Goal: Transaction & Acquisition: Purchase product/service

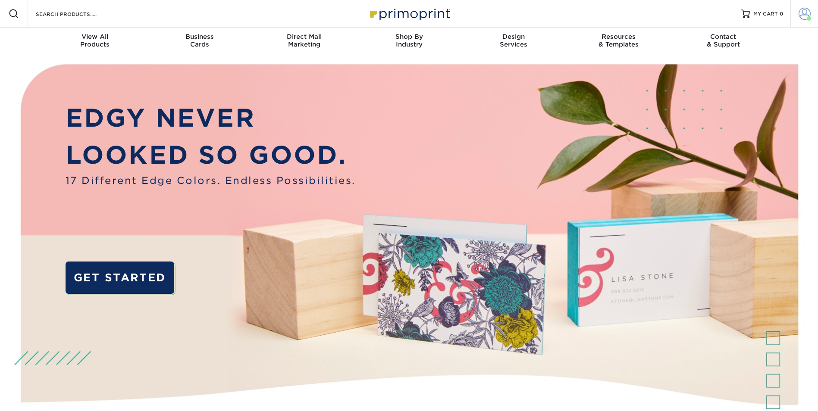
click at [800, 15] on span at bounding box center [805, 14] width 12 height 12
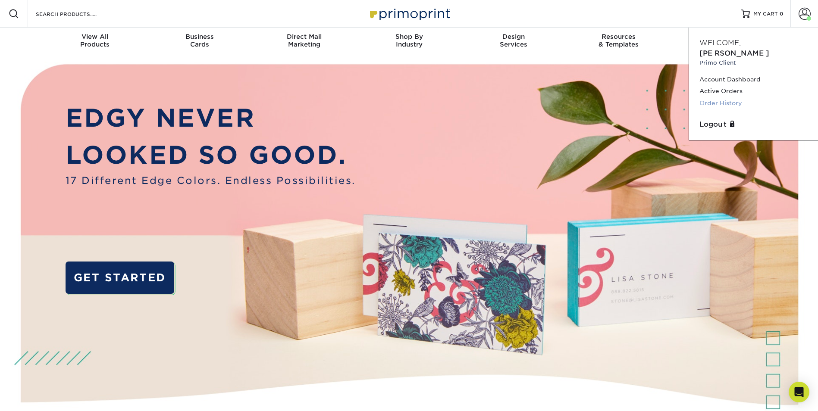
click at [725, 97] on link "Order History" at bounding box center [753, 103] width 108 height 12
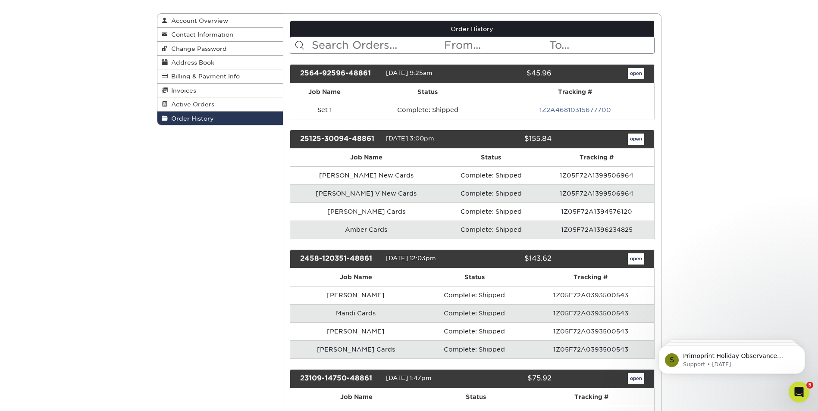
scroll to position [86, 0]
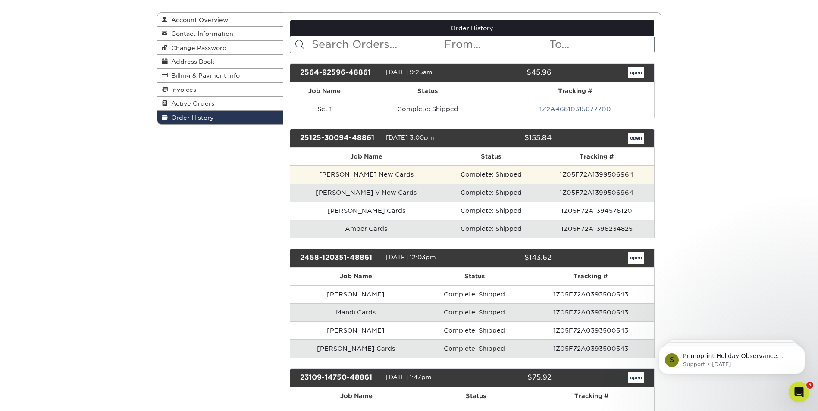
click at [588, 177] on td "1Z05F72A1399506964" at bounding box center [596, 175] width 114 height 18
click at [603, 177] on td "1Z05F72A1399506964" at bounding box center [596, 175] width 114 height 18
drag, startPoint x: 603, startPoint y: 177, endPoint x: 435, endPoint y: 180, distance: 168.2
click at [442, 180] on td "Complete: Shipped" at bounding box center [490, 175] width 97 height 18
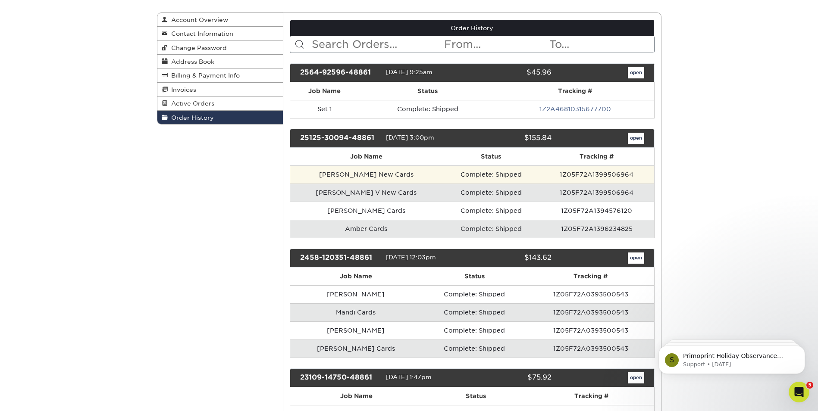
click at [345, 172] on td "[PERSON_NAME] New Cards" at bounding box center [366, 175] width 152 height 18
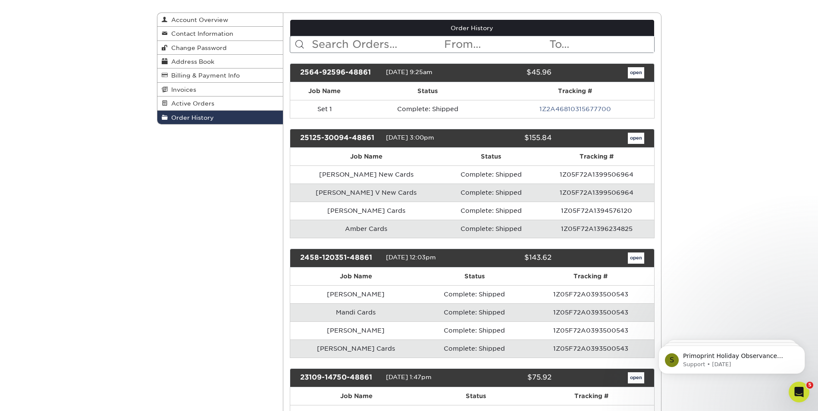
click at [477, 235] on td "Complete: Shipped" at bounding box center [490, 229] width 97 height 18
click at [478, 232] on td "Complete: Shipped" at bounding box center [490, 229] width 97 height 18
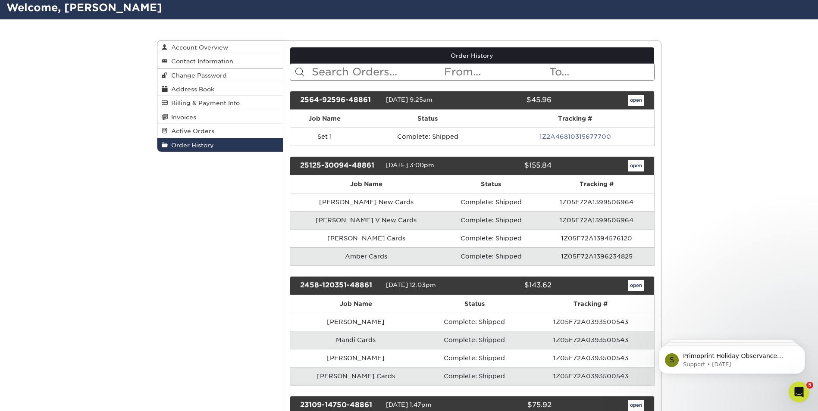
scroll to position [43, 0]
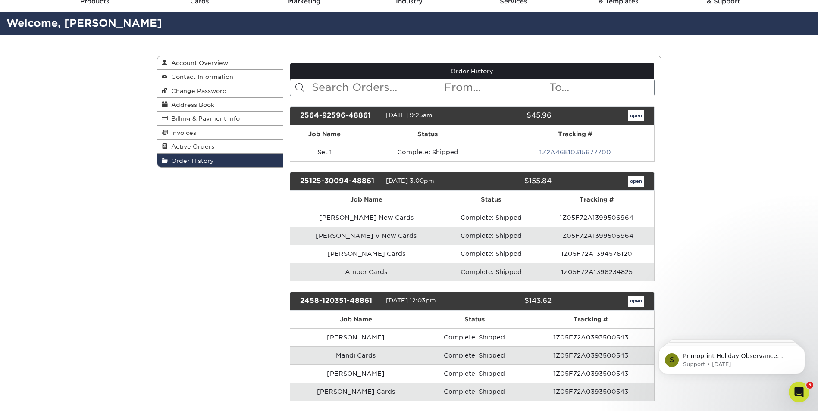
click at [646, 182] on div "open" at bounding box center [604, 181] width 92 height 11
click at [642, 182] on link "open" at bounding box center [636, 181] width 16 height 11
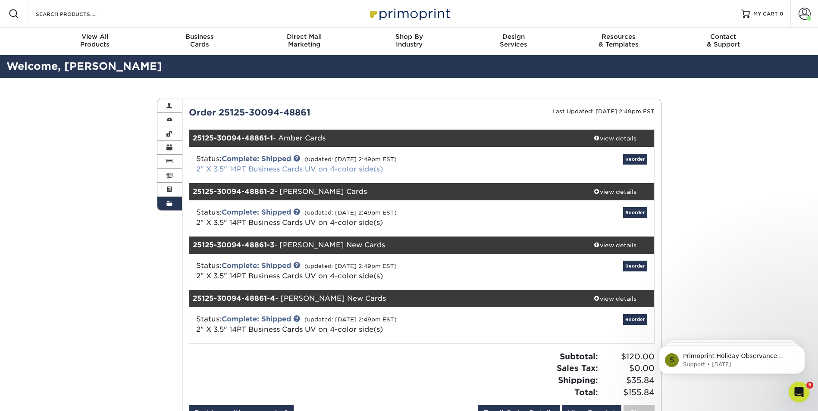
click at [373, 168] on link "2" X 3.5" 14PT Business Cards UV on 4-color side(s)" at bounding box center [289, 169] width 187 height 8
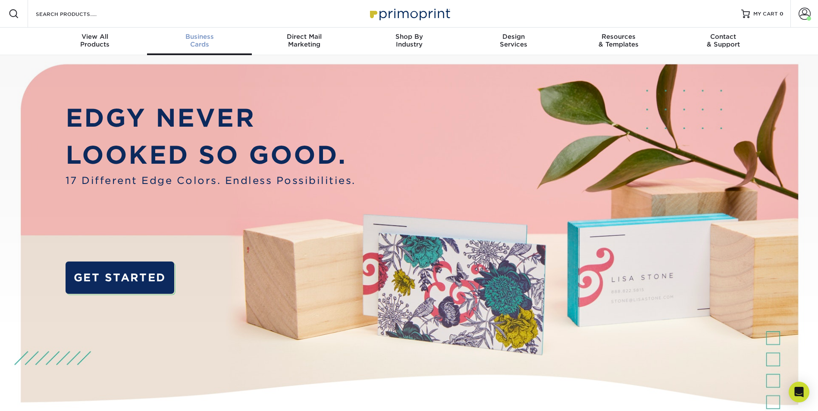
click at [191, 45] on div "Business Cards" at bounding box center [199, 41] width 105 height 16
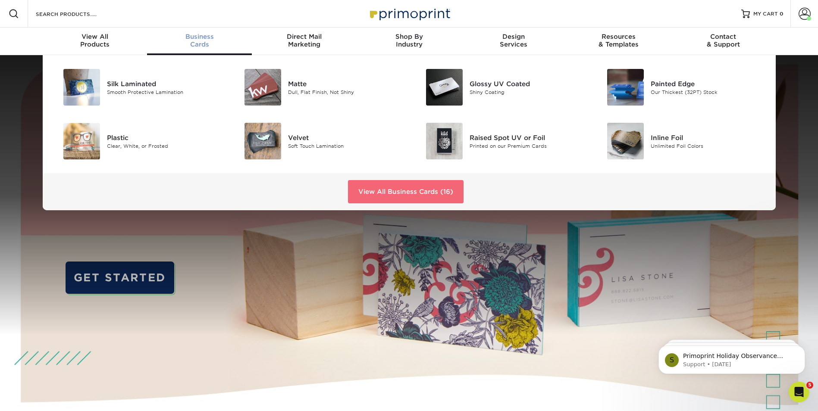
click at [394, 185] on link "View All Business Cards (16)" at bounding box center [406, 191] width 116 height 23
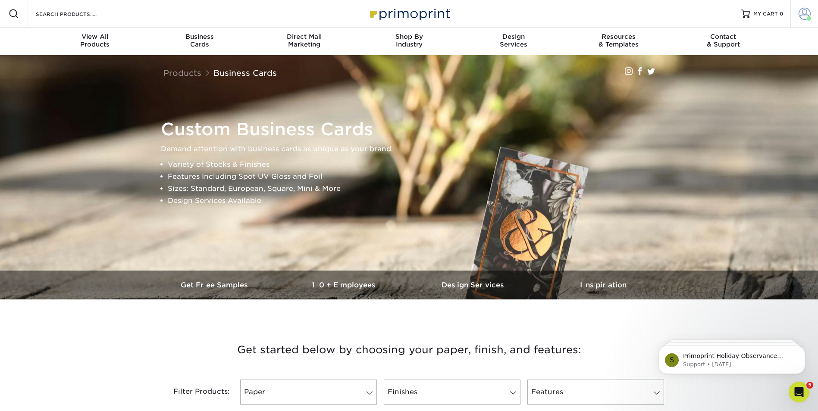
click at [802, 21] on link "Account" at bounding box center [804, 14] width 28 height 28
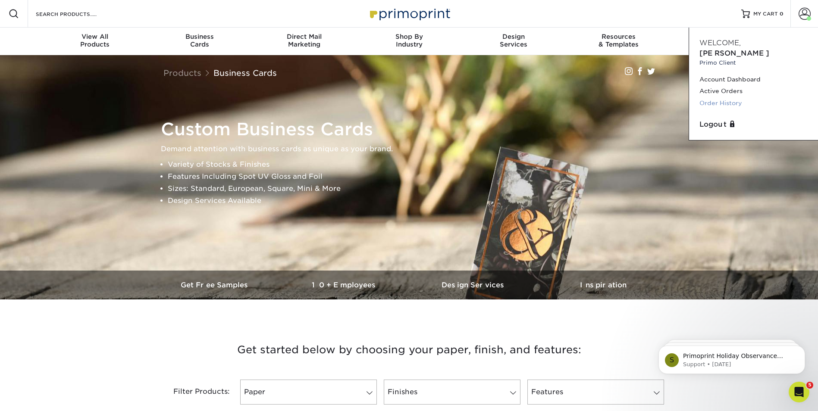
click at [726, 97] on link "Order History" at bounding box center [753, 103] width 108 height 12
click at [713, 97] on link "Order History" at bounding box center [753, 103] width 108 height 12
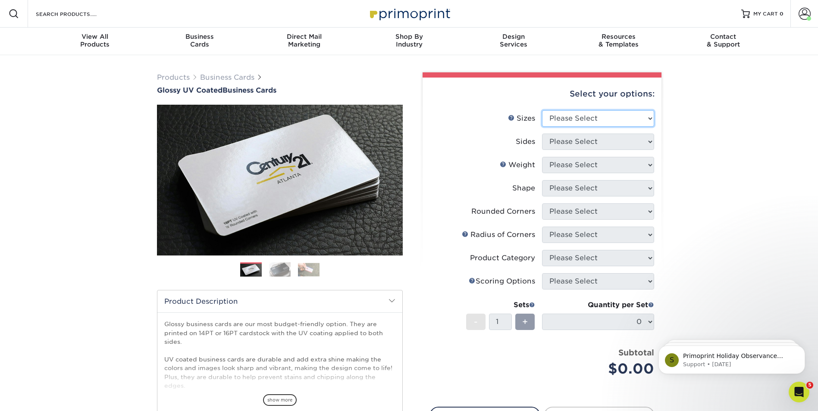
click at [616, 119] on select "Please Select 1.5" x 3.5" - Mini 1.75" x 3.5" - Mini 2" x 2" - Square 2" x 3" -…" at bounding box center [598, 118] width 112 height 16
select select "2.00x3.50"
click at [542, 110] on select "Please Select 1.5" x 3.5" - Mini 1.75" x 3.5" - Mini 2" x 2" - Square 2" x 3" -…" at bounding box center [598, 118] width 112 height 16
click at [608, 145] on select "Please Select Print Both Sides Print Front Only" at bounding box center [598, 142] width 112 height 16
select select "13abbda7-1d64-4f25-8bb2-c179b224825d"
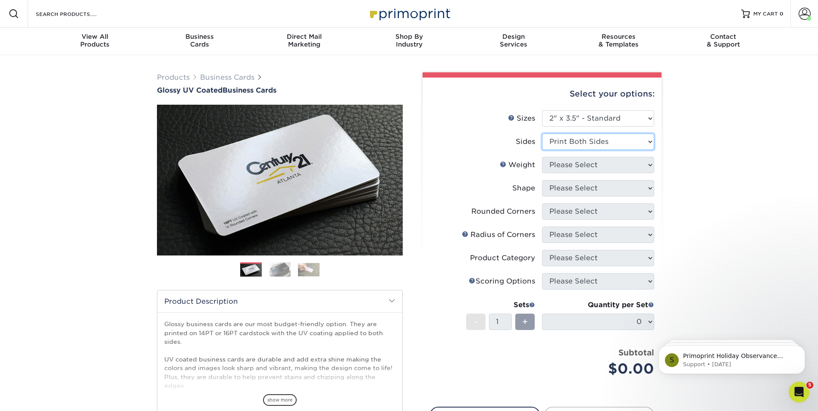
click at [542, 134] on select "Please Select Print Both Sides Print Front Only" at bounding box center [598, 142] width 112 height 16
click at [604, 169] on select "Please Select 16PT 14PT" at bounding box center [598, 165] width 112 height 16
select select "14PT"
click at [542, 157] on select "Please Select 16PT 14PT" at bounding box center [598, 165] width 112 height 16
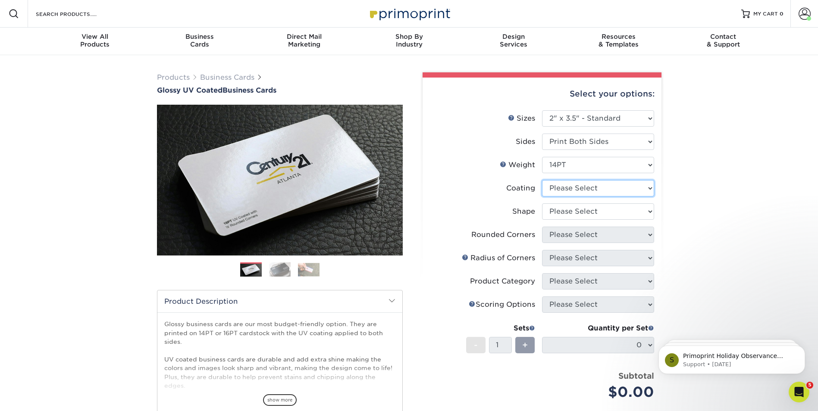
click at [599, 191] on select at bounding box center [598, 188] width 112 height 16
select select "ae367451-b2b8-45df-a344-0f05b6a12993"
click at [542, 180] on select at bounding box center [598, 188] width 112 height 16
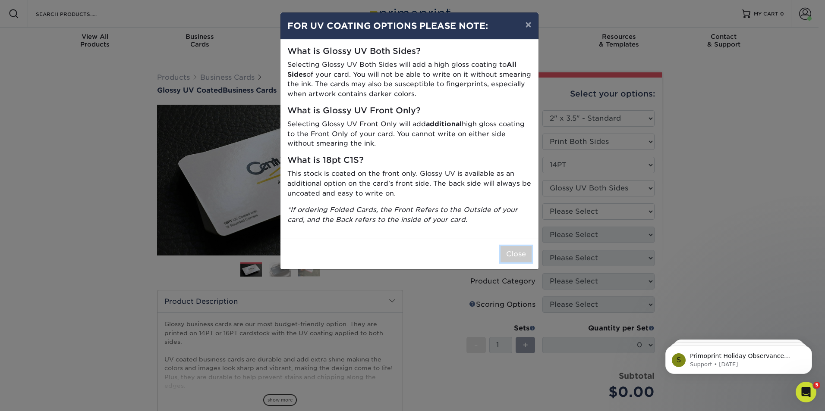
click at [519, 251] on button "Close" at bounding box center [515, 254] width 31 height 16
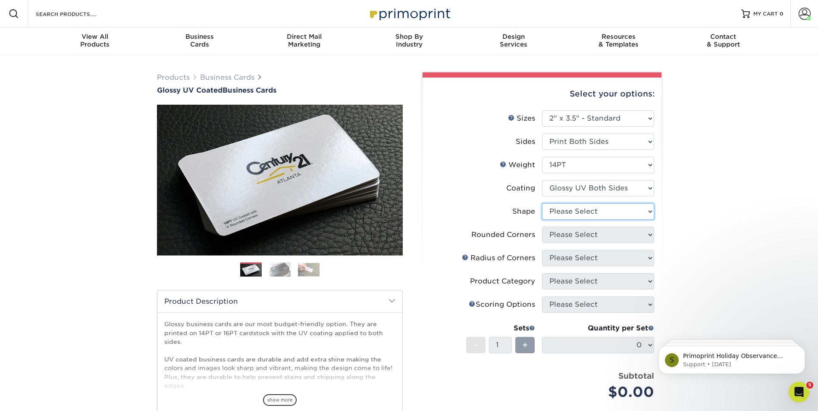
click at [630, 211] on select "Please Select Standard" at bounding box center [598, 212] width 112 height 16
select select "standard"
click at [542, 204] on select "Please Select Standard" at bounding box center [598, 212] width 112 height 16
click at [625, 213] on select "Please Select Standard" at bounding box center [598, 212] width 112 height 16
click at [542, 204] on select "Please Select Standard" at bounding box center [598, 212] width 112 height 16
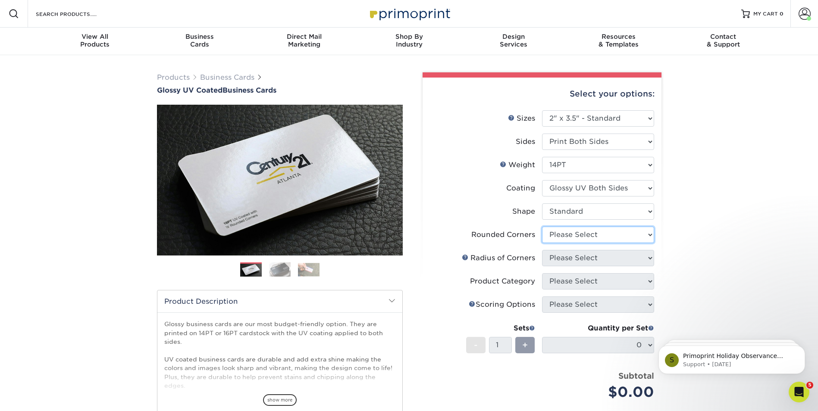
click at [633, 238] on select "Please Select Yes - Round 2 Corners Yes - Round 4 Corners No" at bounding box center [598, 235] width 112 height 16
click at [724, 229] on div "Products Business Cards Glossy UV Coated Business Cards Previous Next" at bounding box center [409, 293] width 818 height 476
click at [636, 235] on select "Please Select Yes - Round 2 Corners Yes - Round 4 Corners No" at bounding box center [598, 235] width 112 height 16
select select "0"
click at [542, 227] on select "Please Select Yes - Round 2 Corners Yes - Round 4 Corners No" at bounding box center [598, 235] width 112 height 16
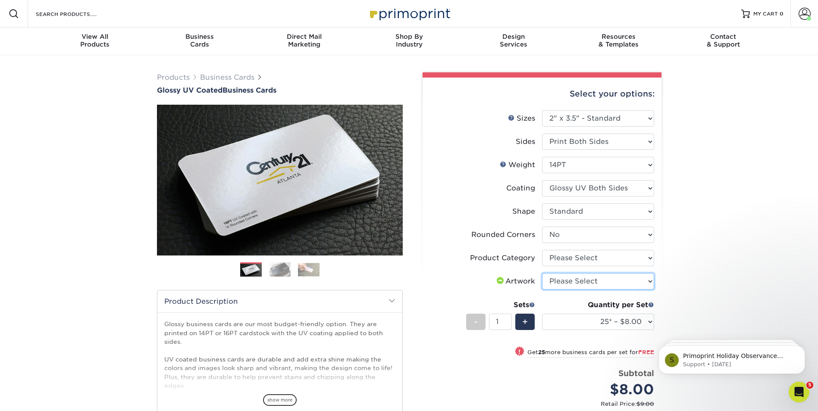
click at [600, 282] on select "Please Select I will upload files I need a design - $100" at bounding box center [598, 281] width 112 height 16
click at [603, 264] on select "Please Select Business Cards" at bounding box center [598, 258] width 112 height 16
select select "3b5148f1-0588-4f88-a218-97bcfdce65c1"
click at [542, 250] on select "Please Select Business Cards" at bounding box center [598, 258] width 112 height 16
click at [605, 282] on select "Please Select I will upload files I need a design - $100" at bounding box center [598, 281] width 112 height 16
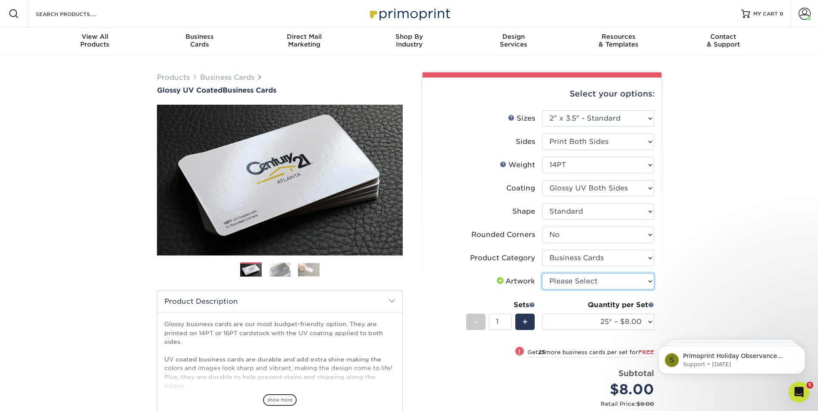
select select "upload"
click at [542, 273] on select "Please Select I will upload files I need a design - $100" at bounding box center [598, 281] width 112 height 16
click at [585, 327] on select "25* – $8.00 50* – $8.00 100* – $8.00 250* – $15.00 500 – $30.00 1000 – $37.00 2…" at bounding box center [598, 322] width 112 height 16
click at [542, 314] on select "25* – $8.00 50* – $8.00 100* – $8.00 250* – $15.00 500 – $30.00 1000 – $37.00 2…" at bounding box center [598, 322] width 112 height 16
click at [710, 138] on div "Products Business Cards Glossy UV Coated Business Cards Previous Next" at bounding box center [409, 304] width 818 height 498
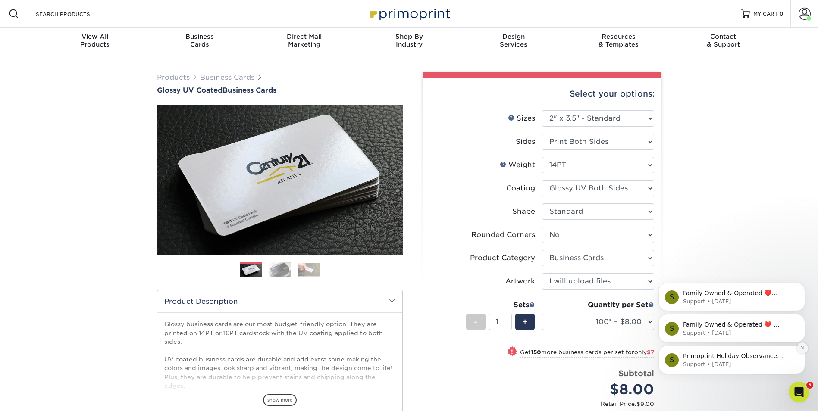
click at [803, 348] on icon "Dismiss notification" at bounding box center [802, 348] width 5 height 5
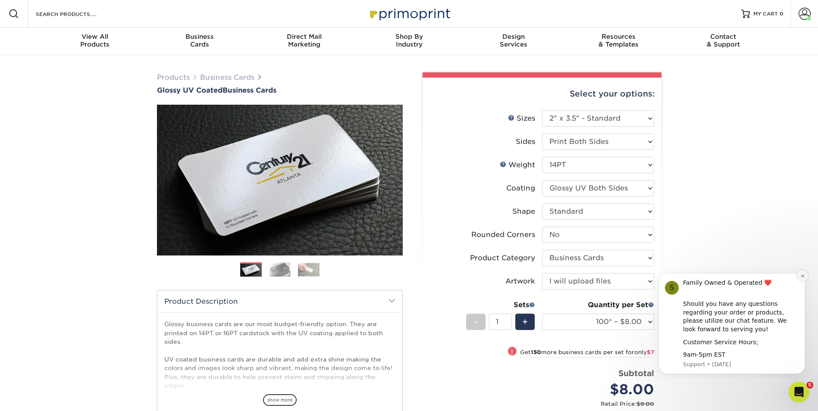
click at [801, 278] on icon "Dismiss notification" at bounding box center [802, 276] width 5 height 5
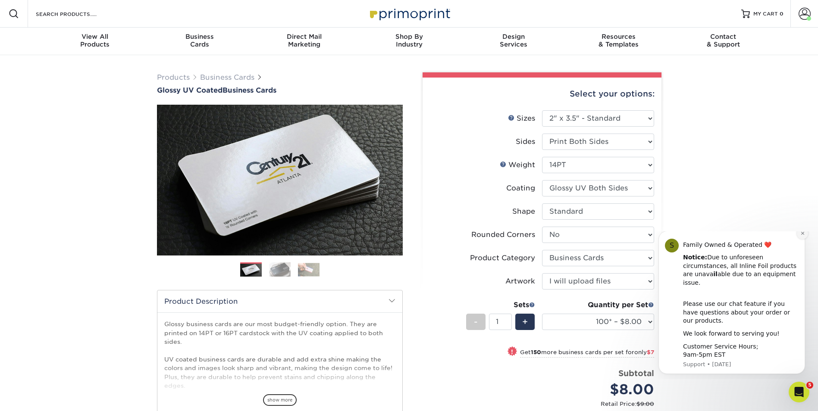
click at [803, 239] on button "Dismiss notification" at bounding box center [802, 233] width 11 height 11
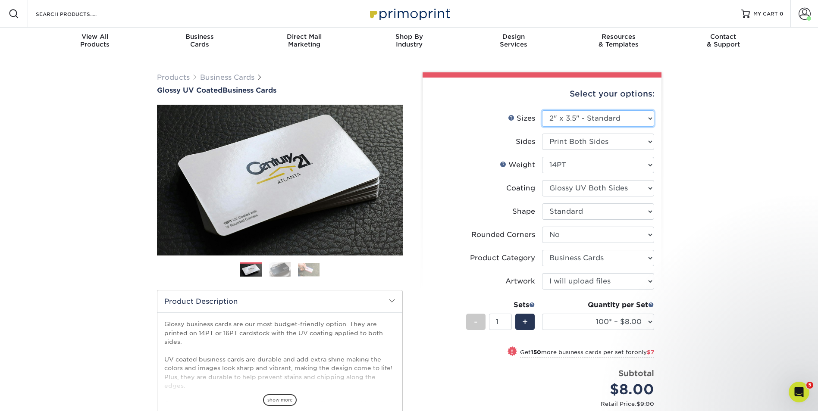
click at [616, 124] on select "Please Select 1.5" x 3.5" - Mini 1.75" x 3.5" - Mini 2" x 2" - Square 2" x 3" -…" at bounding box center [598, 118] width 112 height 16
click at [744, 136] on div "Products Business Cards Glossy UV Coated Business Cards Previous Next" at bounding box center [409, 304] width 818 height 498
click at [614, 321] on select "25* – $8.00 50* – $8.00 100* – $8.00 250* – $15.00 500 – $30.00 1000 – $37.00 2…" at bounding box center [598, 322] width 112 height 16
select select "500 – $30.00"
click at [542, 314] on select "25* – $8.00 50* – $8.00 100* – $8.00 250* – $15.00 500 – $30.00 1000 – $37.00 2…" at bounding box center [598, 322] width 112 height 16
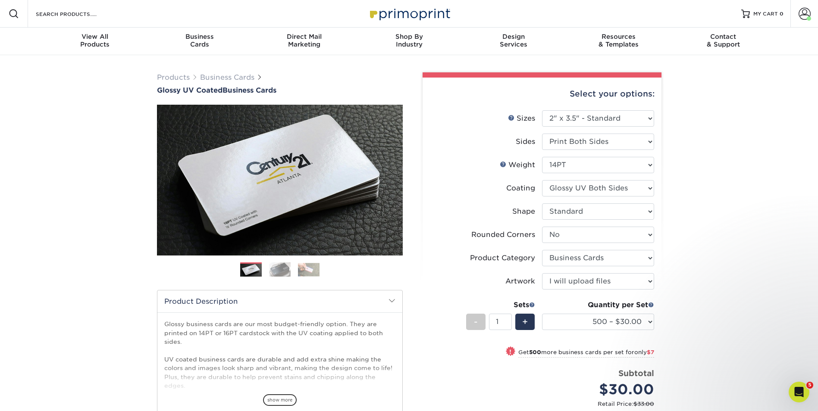
click at [44, 142] on div "Products Business Cards Glossy UV Coated Business Cards Previous Next" at bounding box center [409, 295] width 818 height 481
click at [762, 122] on div "Products Business Cards Glossy UV Coated Business Cards Previous Next" at bounding box center [409, 295] width 818 height 481
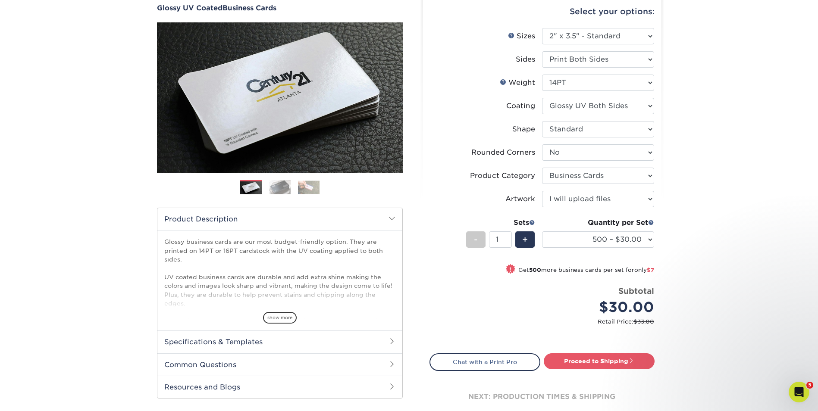
scroll to position [86, 0]
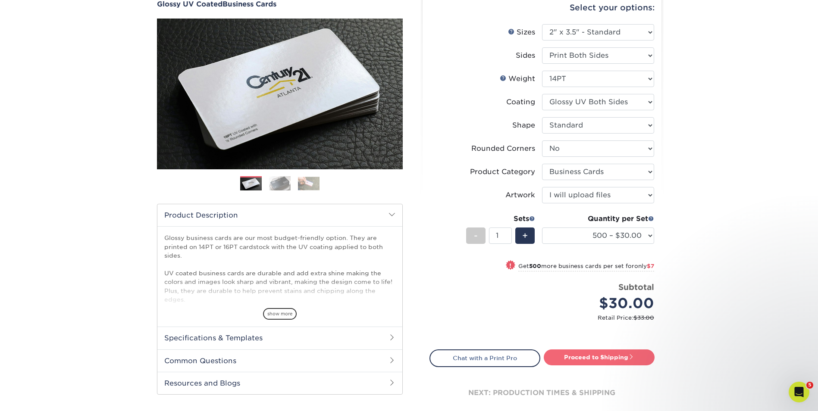
click at [615, 359] on link "Proceed to Shipping" at bounding box center [599, 358] width 111 height 16
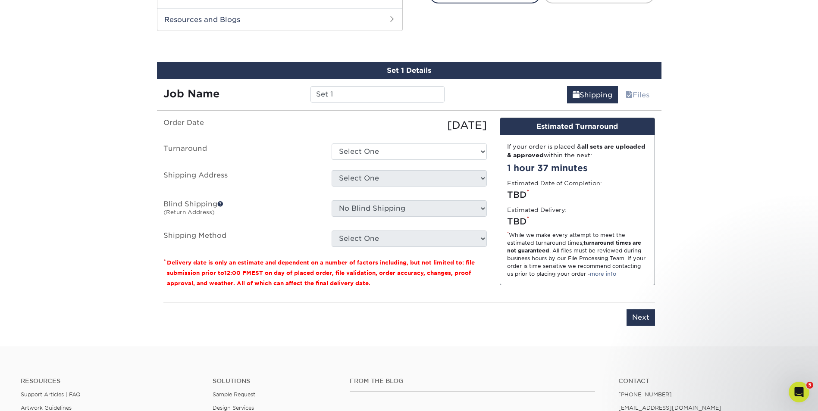
scroll to position [460, 0]
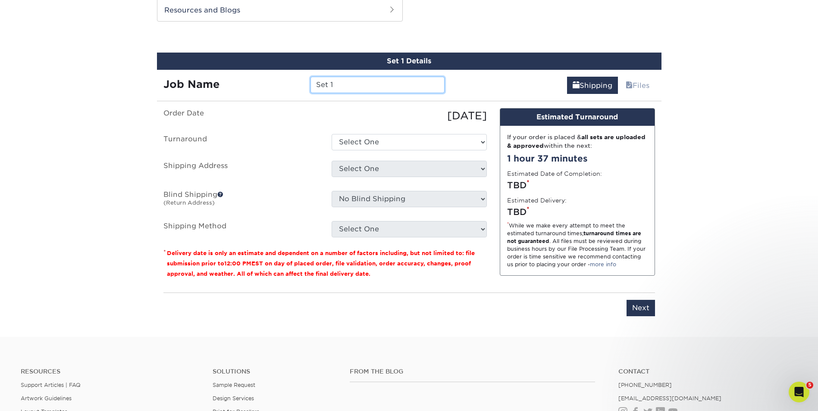
click at [342, 83] on input "Set 1" at bounding box center [377, 85] width 134 height 16
type input "Alyssa Business Cards"
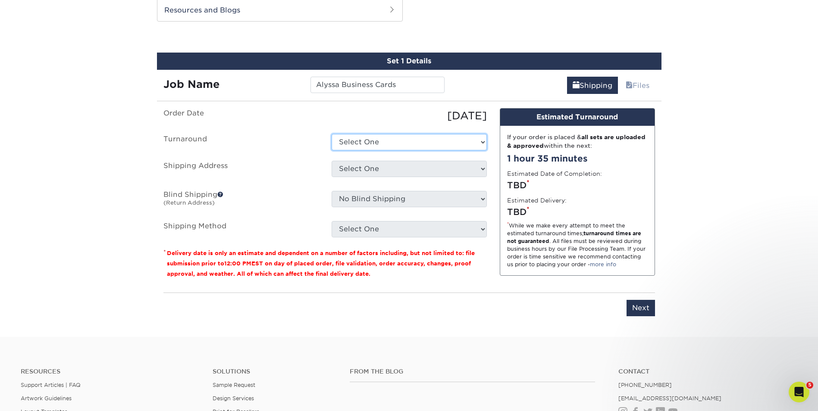
click at [354, 135] on select "Select One 2-4 Business Days 2 Day Next Business Day" at bounding box center [409, 142] width 155 height 16
select select "6db88a8b-a1b5-4c84-ae3a-397c81c34396"
click at [332, 134] on select "Select One 2-4 Business Days 2 Day Next Business Day" at bounding box center [409, 142] width 155 height 16
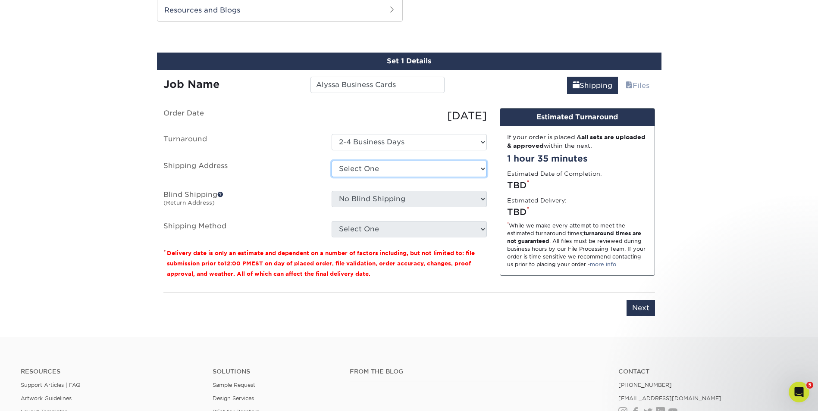
click at [350, 171] on select "Select One Bridger Valley Cheyenne Branch Evanston Flyers Johnson County Health…" at bounding box center [409, 169] width 155 height 16
click at [299, 188] on ul "Order Date 10/02/2025 Turnaround Select One 2-4 Business Days 2 Day Next Busine…" at bounding box center [324, 172] width 323 height 129
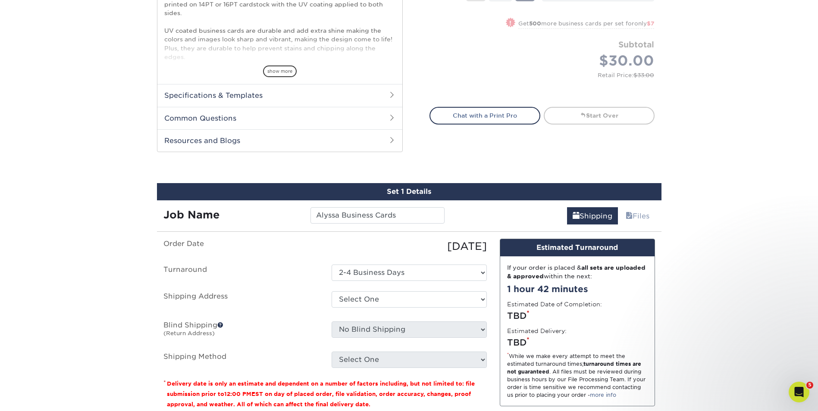
scroll to position [503, 0]
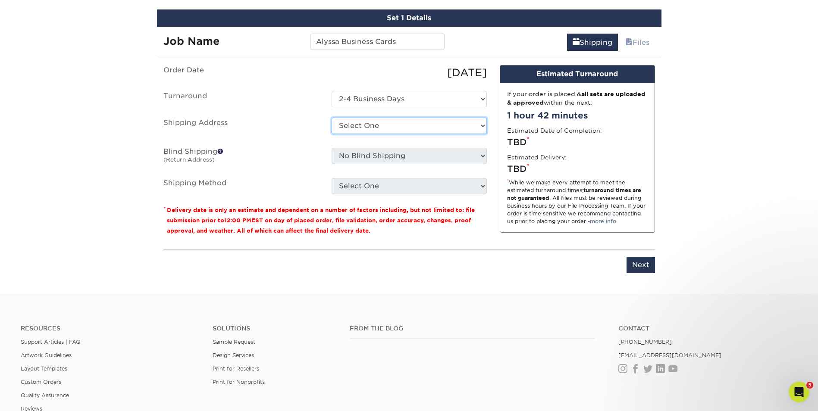
click at [449, 130] on select "Select One Bridger Valley Cheyenne Branch Evanston Flyers Johnson County Health…" at bounding box center [409, 126] width 155 height 16
select select "278216"
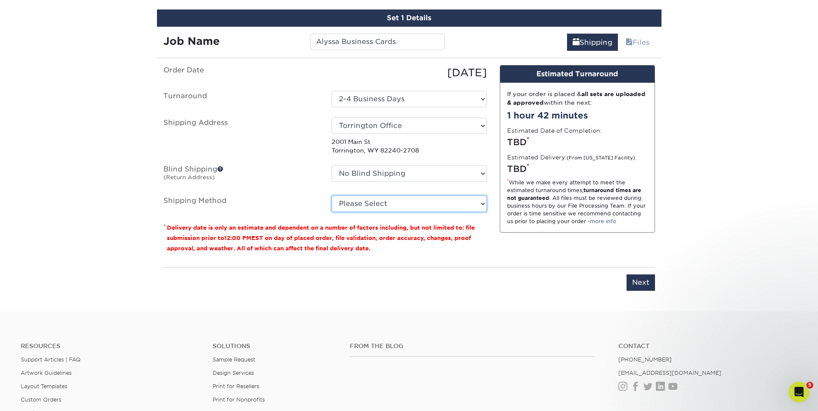
click at [393, 206] on select "Please Select Ground Shipping (+$8.96) 3 Day Shipping Service (+$19.61) 2 Day A…" at bounding box center [409, 204] width 155 height 16
select select "03"
click at [332, 196] on select "Please Select Ground Shipping (+$8.96) 3 Day Shipping Service (+$19.61) 2 Day A…" at bounding box center [409, 204] width 155 height 16
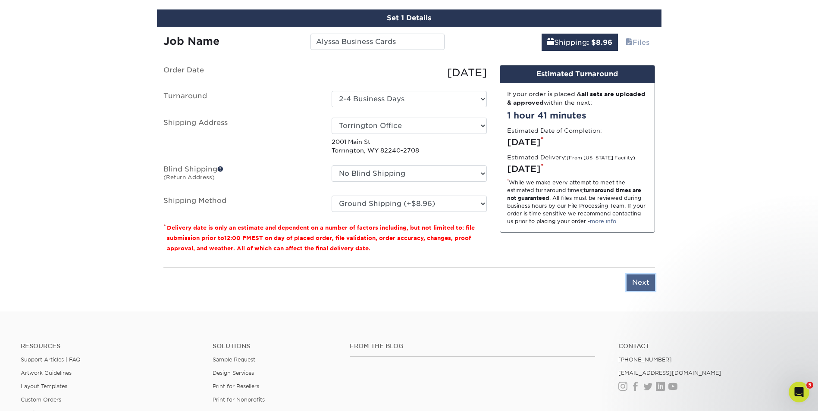
click at [649, 276] on input "Next" at bounding box center [641, 283] width 28 height 16
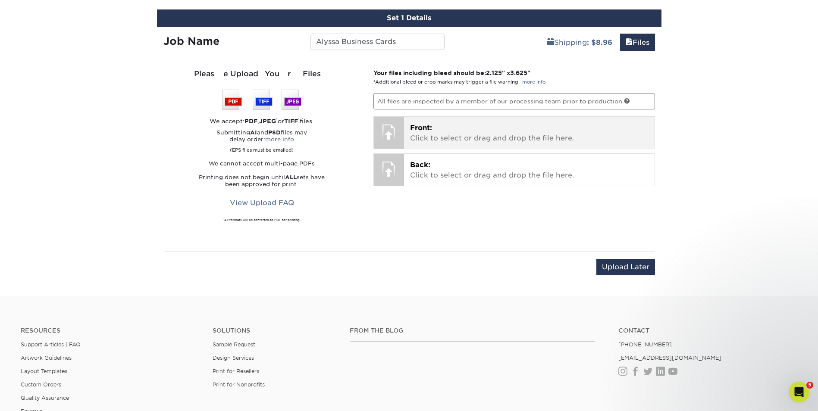
click at [478, 146] on div "Front: Click to select or drag and drop the file here. Choose file" at bounding box center [529, 133] width 251 height 32
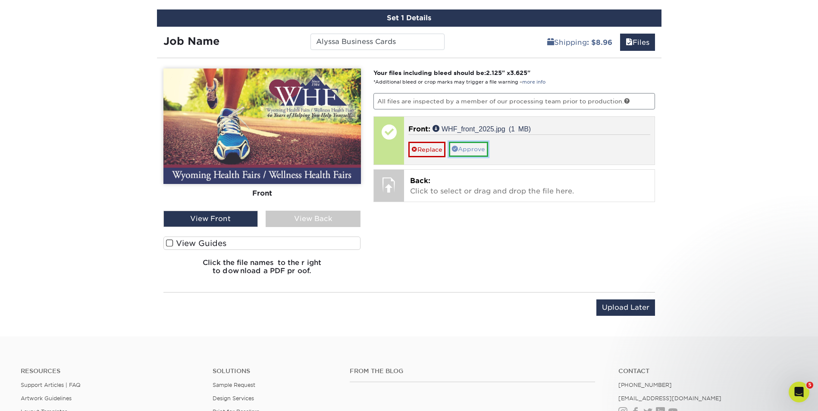
click at [476, 154] on link "Approve" at bounding box center [468, 149] width 39 height 15
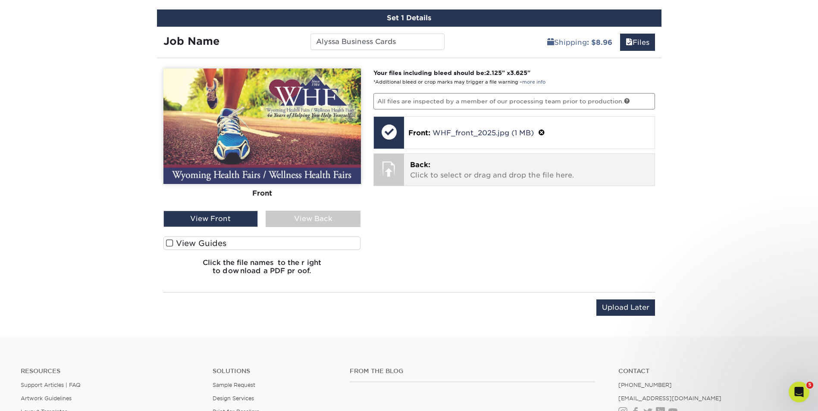
click at [408, 178] on div "Back: Click to select or drag and drop the file here. Choose file" at bounding box center [529, 170] width 251 height 32
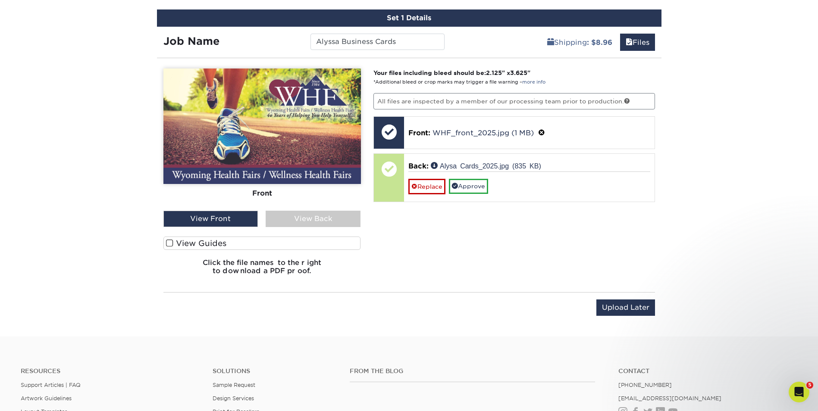
click at [276, 213] on div "View Back" at bounding box center [313, 219] width 95 height 16
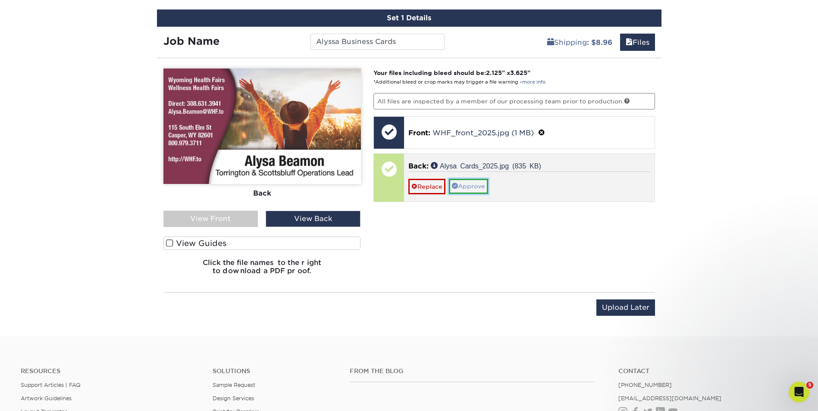
click at [476, 193] on link "Approve" at bounding box center [468, 186] width 39 height 15
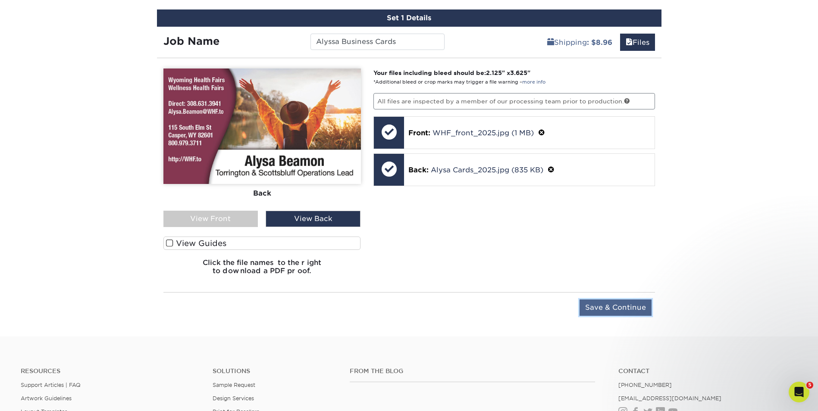
click at [596, 302] on input "Save & Continue" at bounding box center [616, 308] width 72 height 16
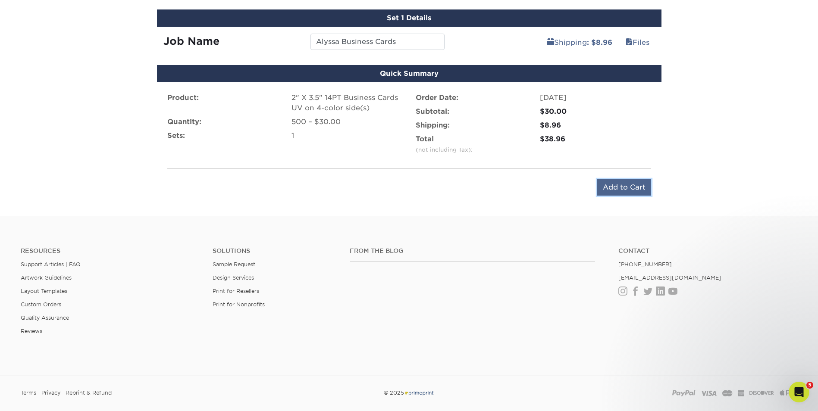
click at [613, 190] on input "Add to Cart" at bounding box center [624, 187] width 54 height 16
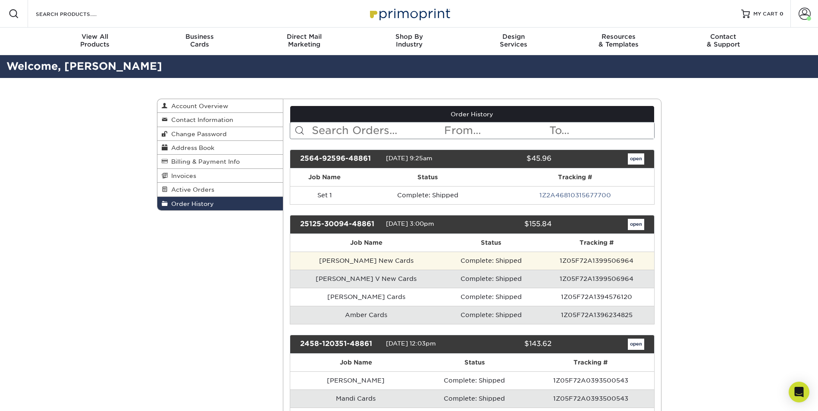
click at [576, 263] on td "1Z05F72A1399506964" at bounding box center [596, 261] width 114 height 18
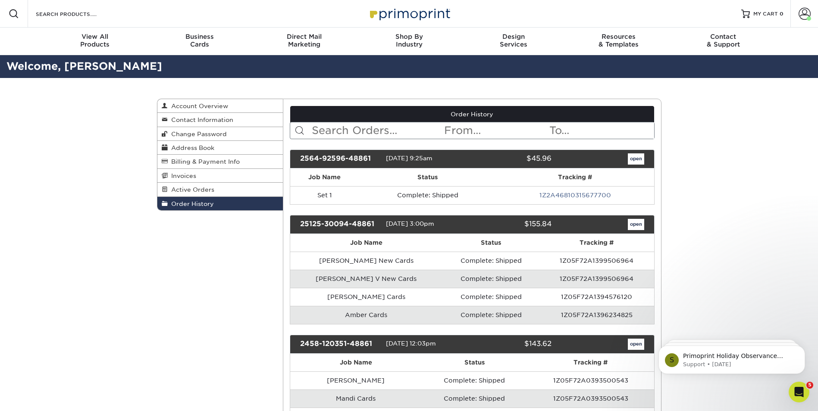
drag, startPoint x: 576, startPoint y: 263, endPoint x: 691, endPoint y: 227, distance: 121.2
click at [639, 227] on link "open" at bounding box center [636, 224] width 16 height 11
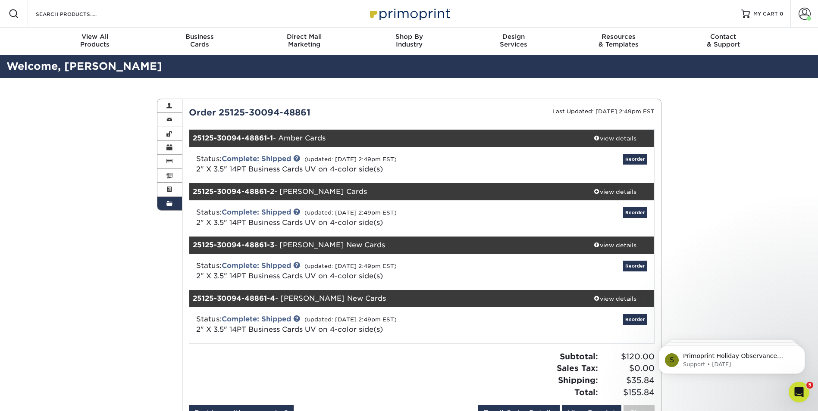
click at [790, 179] on div "Order History Account Overview Contact Information Change Password Address Book…" at bounding box center [409, 265] width 818 height 375
click at [756, 233] on div "Order History Account Overview Contact Information Change Password Address Book…" at bounding box center [409, 265] width 818 height 375
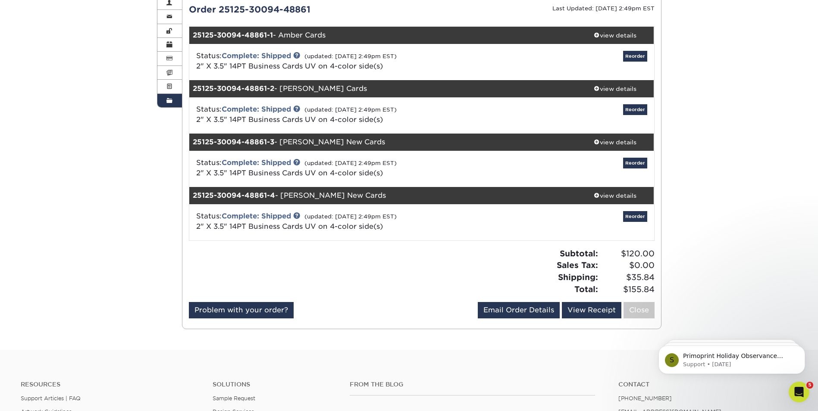
scroll to position [216, 0]
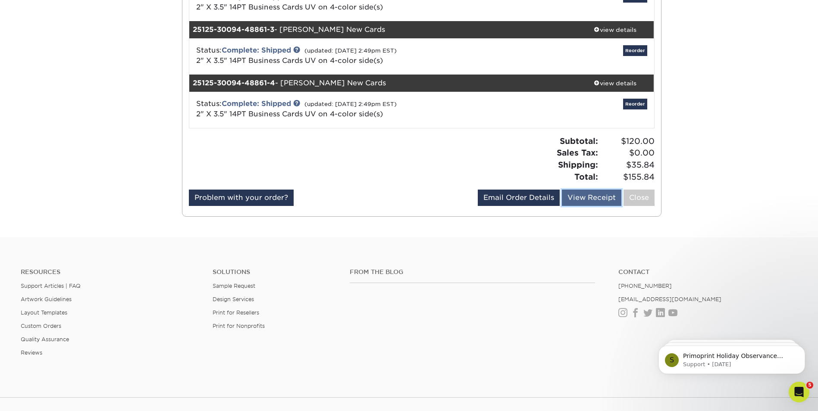
click at [590, 204] on link "View Receipt" at bounding box center [592, 198] width 60 height 16
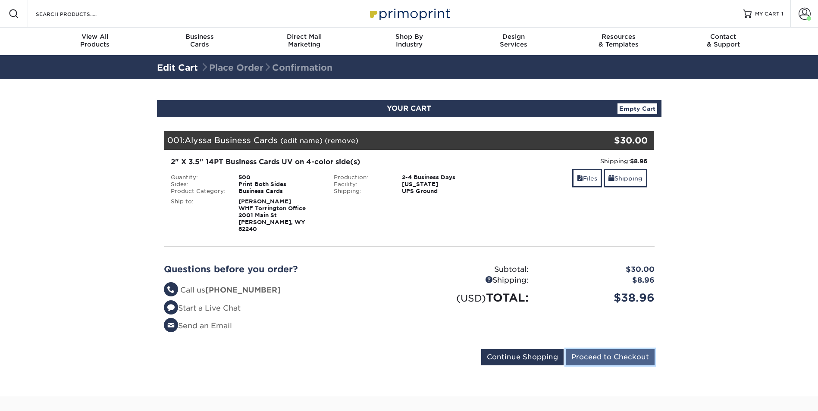
click at [605, 351] on input "Proceed to Checkout" at bounding box center [610, 357] width 89 height 16
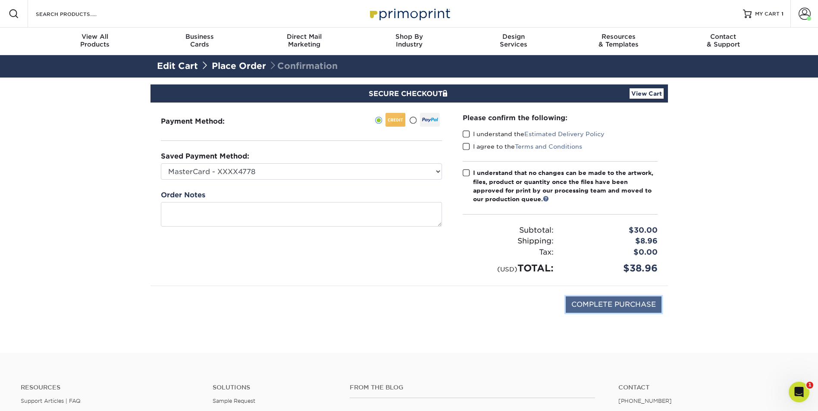
click at [612, 297] on input "COMPLETE PURCHASE" at bounding box center [614, 305] width 96 height 16
click at [618, 302] on input "COMPLETE PURCHASE" at bounding box center [614, 305] width 96 height 16
click at [464, 135] on span at bounding box center [466, 134] width 7 height 8
click at [0, 0] on input "I understand the Estimated Delivery Policy" at bounding box center [0, 0] width 0 height 0
click at [467, 147] on span at bounding box center [466, 147] width 7 height 8
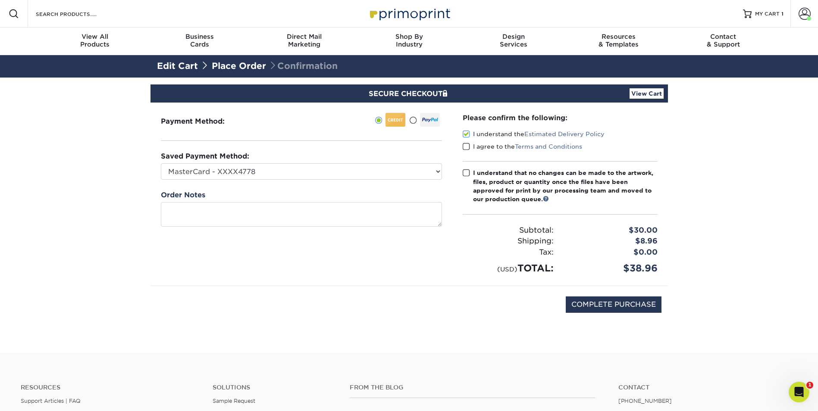
click at [0, 0] on input "I agree to the Terms and Conditions" at bounding box center [0, 0] width 0 height 0
click at [468, 171] on span at bounding box center [466, 173] width 7 height 8
click at [0, 0] on input "I understand that no changes can be made to the artwork, files, product or quan…" at bounding box center [0, 0] width 0 height 0
click at [632, 310] on input "COMPLETE PURCHASE" at bounding box center [614, 305] width 96 height 16
type input "COMPLETE PURCHASE"
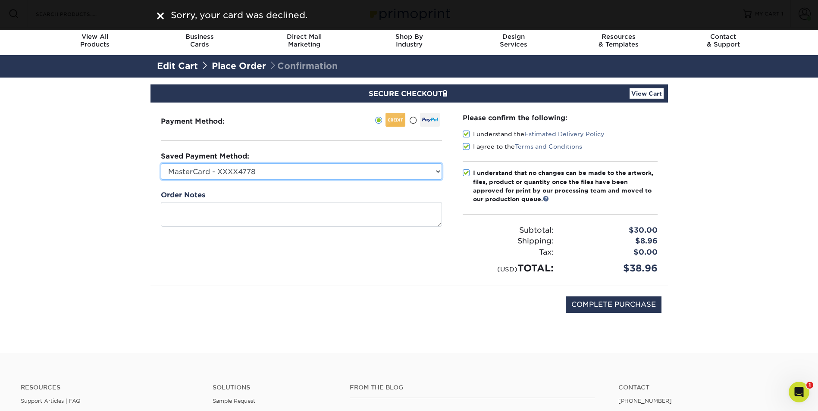
click at [342, 169] on select "MasterCard - XXXX4778 MasterCard - XXXX6105 Visa - XXXX7482 Visa - XXXX1568 New…" at bounding box center [301, 171] width 281 height 16
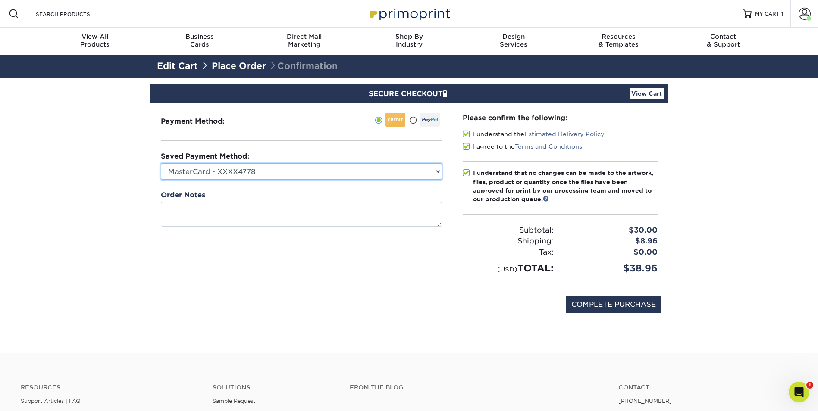
select select "56019"
click at [161, 163] on select "MasterCard - XXXX4778 MasterCard - XXXX6105 Visa - XXXX7482 Visa - XXXX1568 New…" at bounding box center [301, 171] width 281 height 16
click at [603, 300] on input "COMPLETE PURCHASE" at bounding box center [614, 305] width 96 height 16
type input "COMPLETE PURCHASE"
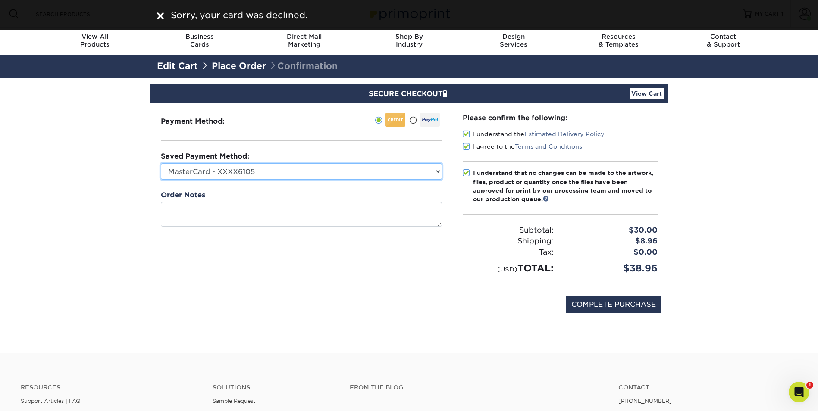
click at [423, 175] on select "MasterCard - XXXX4778 MasterCard - XXXX6105 Visa - XXXX7482 Visa - XXXX1568 New…" at bounding box center [301, 171] width 281 height 16
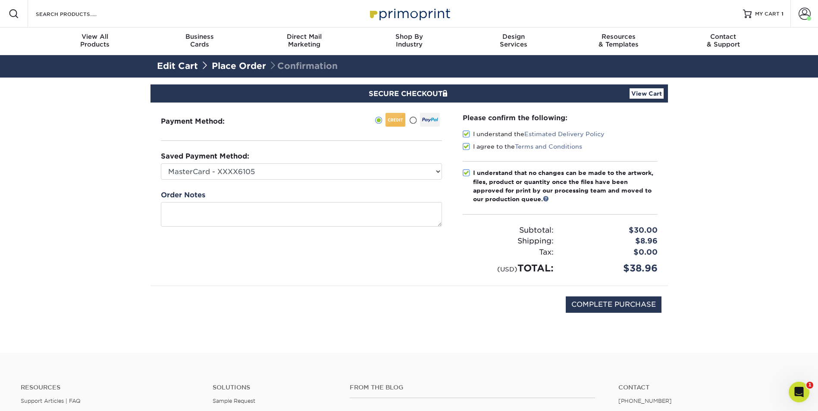
click at [368, 131] on div "Payment Method:" at bounding box center [301, 194] width 302 height 183
click at [387, 173] on select "MasterCard - XXXX4778 MasterCard - XXXX6105 Visa - XXXX7482 Visa - XXXX1568 New…" at bounding box center [301, 171] width 281 height 16
select select
click at [161, 163] on select "MasterCard - XXXX4778 MasterCard - XXXX6105 Visa - XXXX7482 Visa - XXXX1568 New…" at bounding box center [301, 171] width 281 height 16
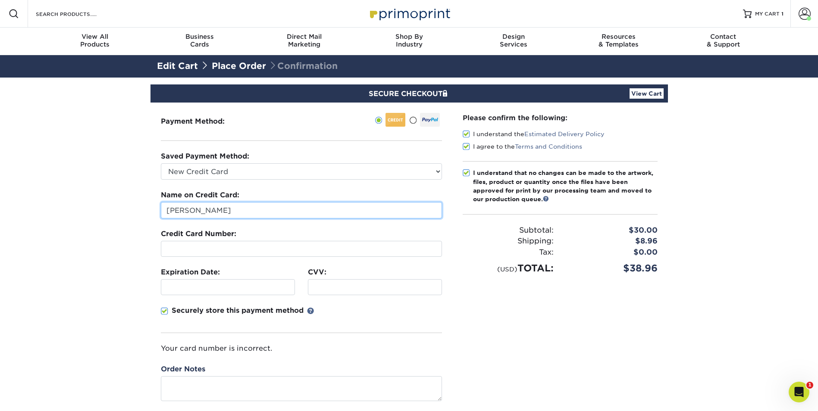
click at [286, 211] on input "Paul Nash" at bounding box center [301, 210] width 281 height 16
type input "V"
type input "Chelsie Mondle"
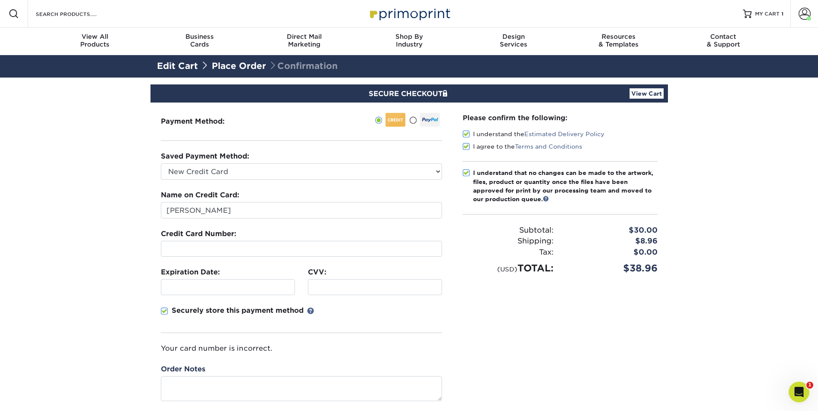
click at [404, 313] on div "Securely store this payment method" at bounding box center [301, 320] width 281 height 28
click at [342, 282] on div at bounding box center [375, 287] width 134 height 16
click at [65, 307] on section "SECURE CHECKOUT View Cart Payment Method: Saved Payment Method:" at bounding box center [409, 278] width 818 height 401
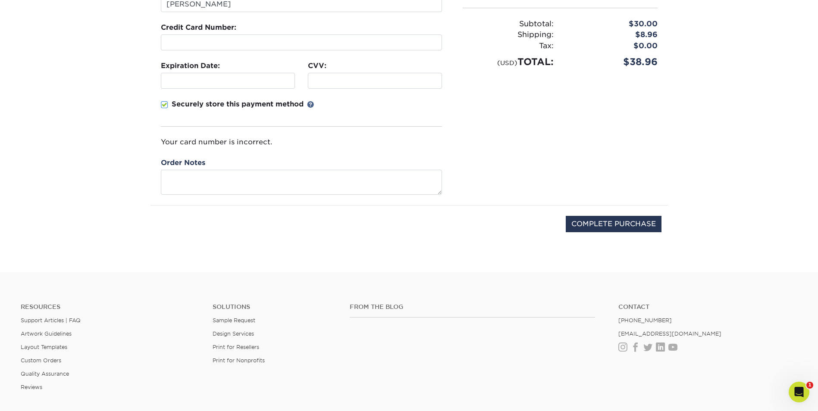
scroll to position [216, 0]
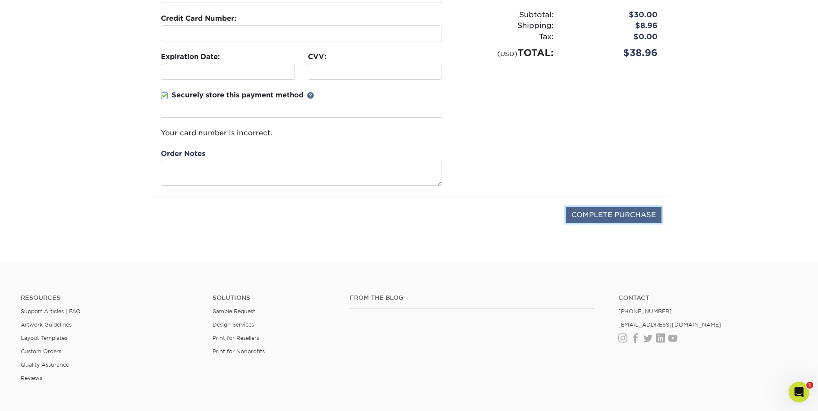
click at [597, 222] on input "COMPLETE PURCHASE" at bounding box center [614, 215] width 96 height 16
type input "PROCESSING, PLEASE WAIT..."
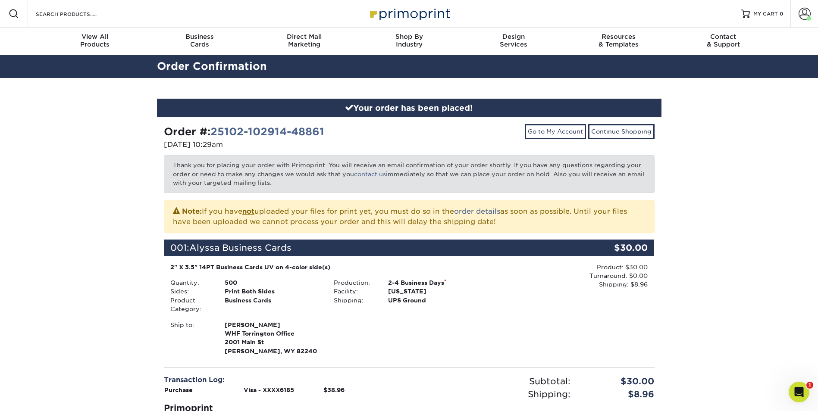
scroll to position [259, 0]
